Goal: Obtain resource: Obtain resource

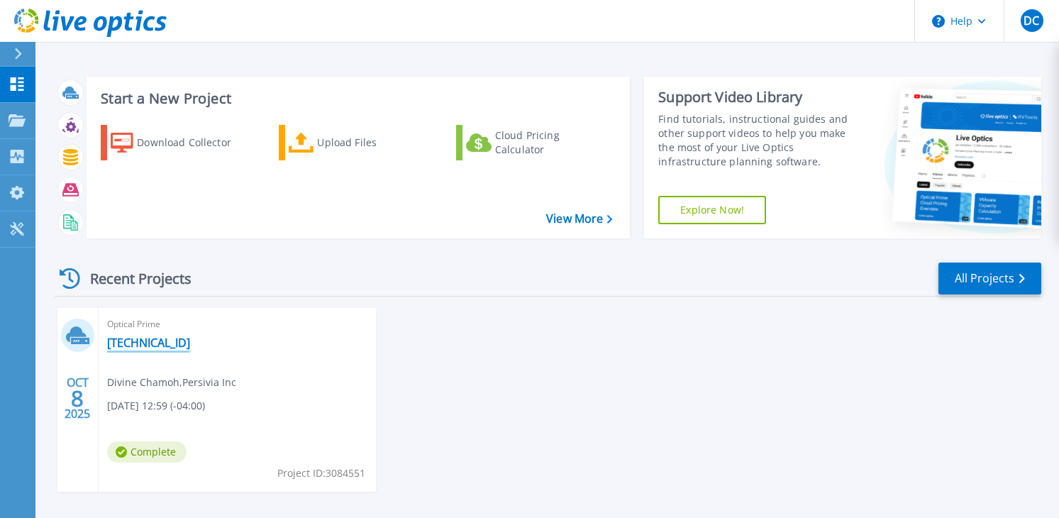
click at [136, 345] on link "[TECHNICAL_ID]" at bounding box center [148, 342] width 83 height 14
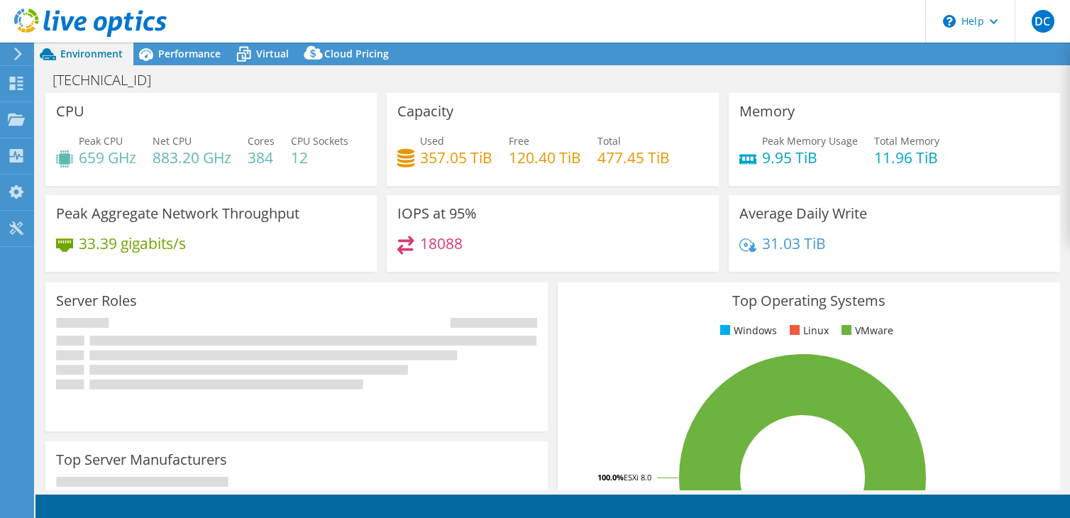
select select "USD"
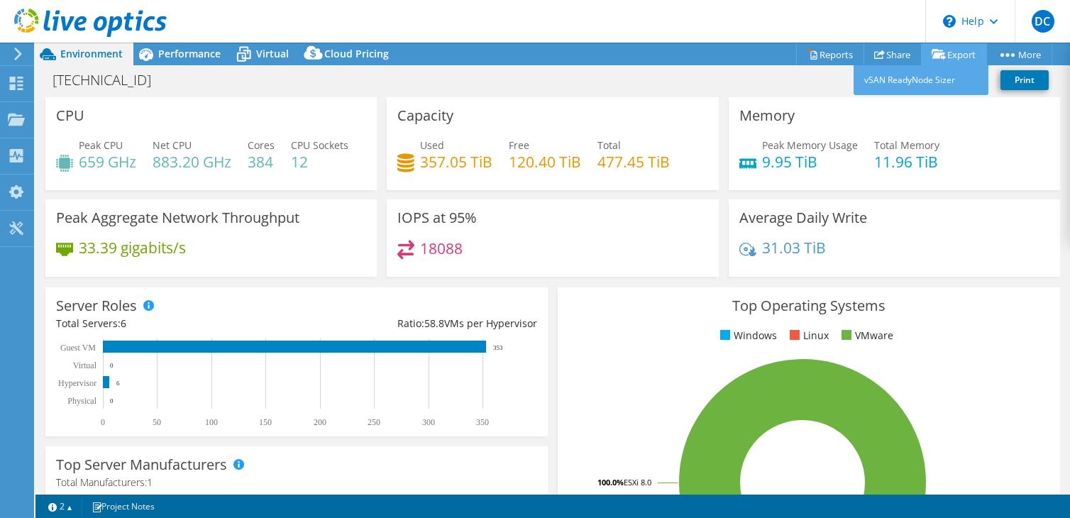
click at [951, 54] on link "Export" at bounding box center [954, 54] width 66 height 22
click at [950, 55] on link "Export" at bounding box center [954, 54] width 66 height 22
click at [893, 79] on link "vSAN ReadyNode Sizer" at bounding box center [920, 80] width 135 height 30
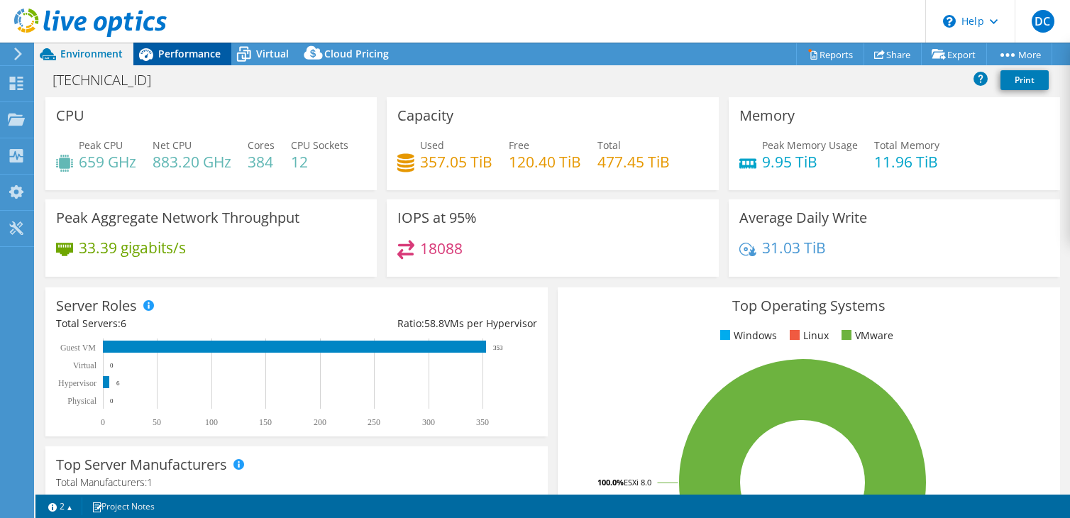
click at [183, 55] on span "Performance" at bounding box center [189, 53] width 62 height 13
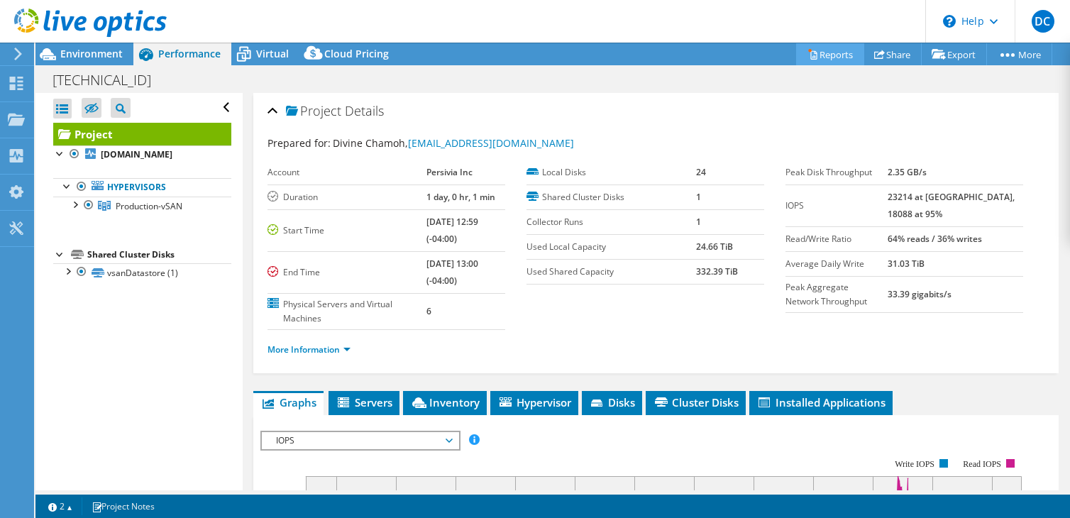
click at [823, 56] on link "Reports" at bounding box center [830, 54] width 68 height 22
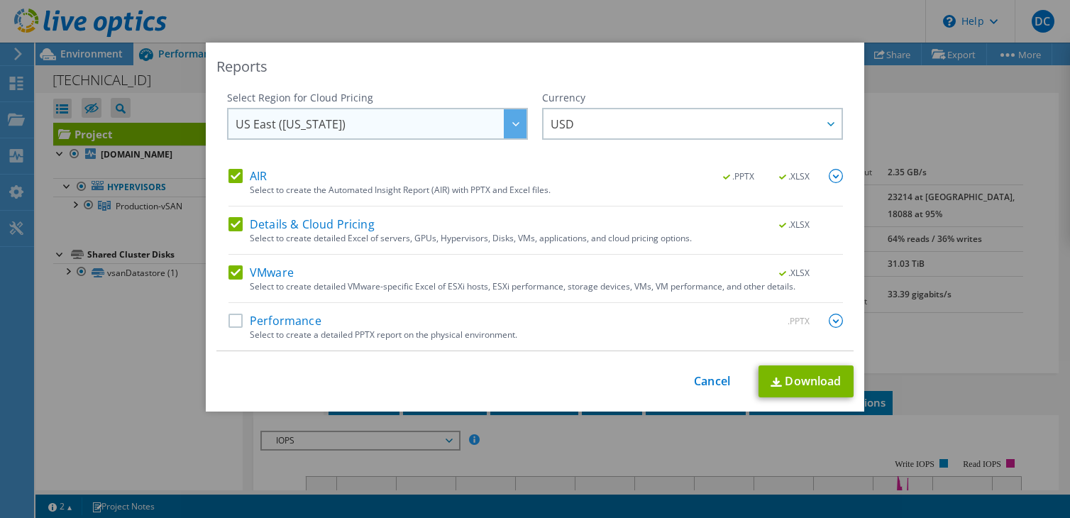
click at [518, 126] on div at bounding box center [515, 123] width 23 height 29
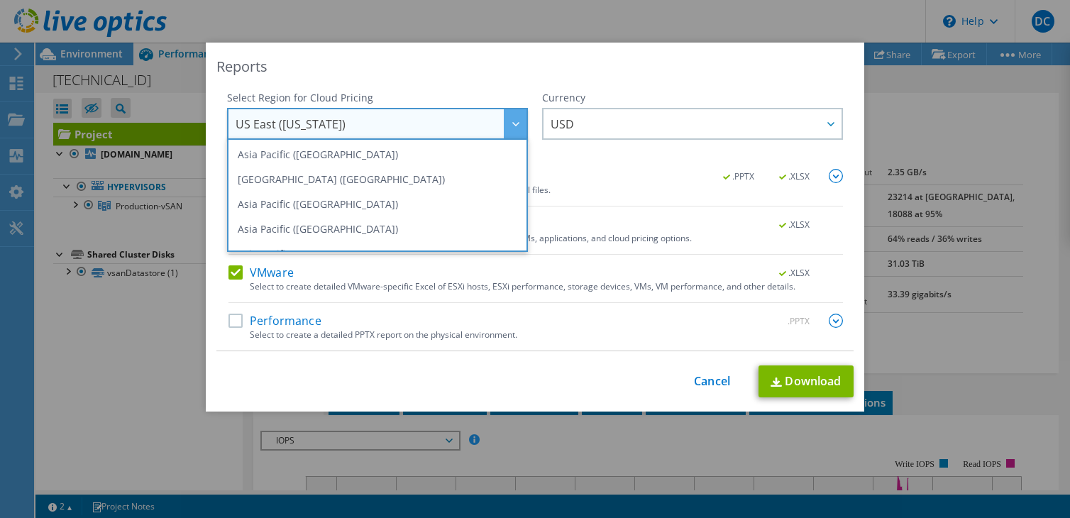
click at [517, 125] on div at bounding box center [515, 123] width 23 height 29
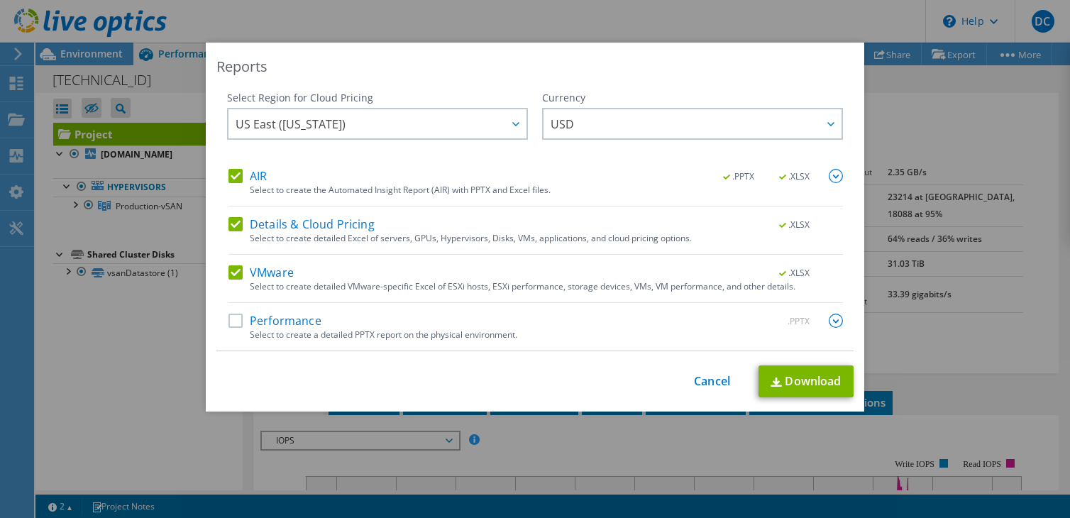
click at [233, 322] on label "Performance" at bounding box center [274, 321] width 93 height 14
click at [0, 0] on input "Performance" at bounding box center [0, 0] width 0 height 0
click at [789, 377] on link "Download" at bounding box center [805, 381] width 95 height 32
click at [710, 399] on div "Reports Select Region for Cloud Pricing Asia Pacific (Hong Kong) Asia Pacific (…" at bounding box center [535, 227] width 658 height 369
